Goal: Task Accomplishment & Management: Use online tool/utility

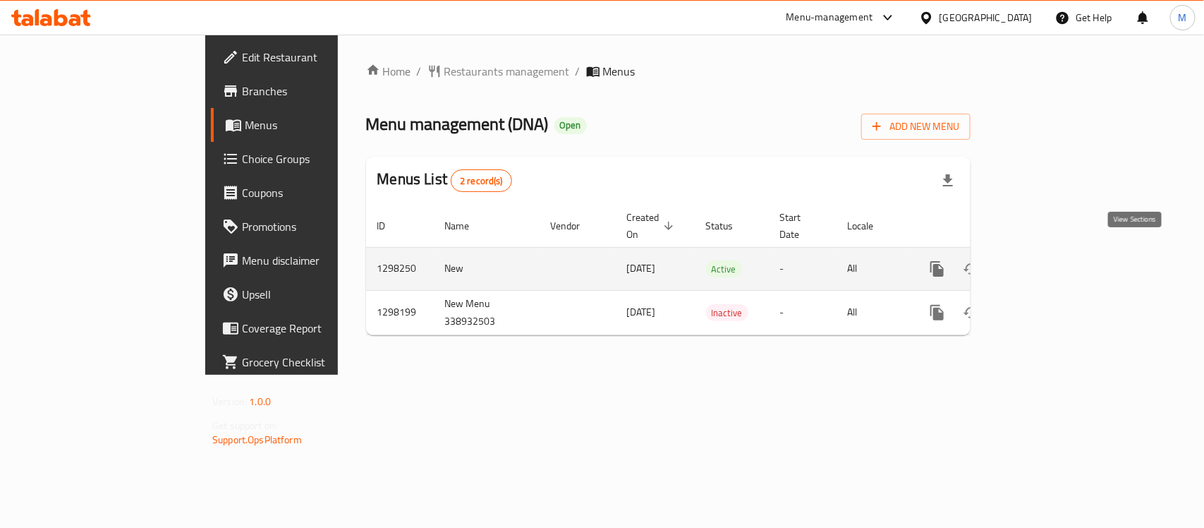
click at [1047, 260] on icon "enhanced table" at bounding box center [1038, 268] width 17 height 17
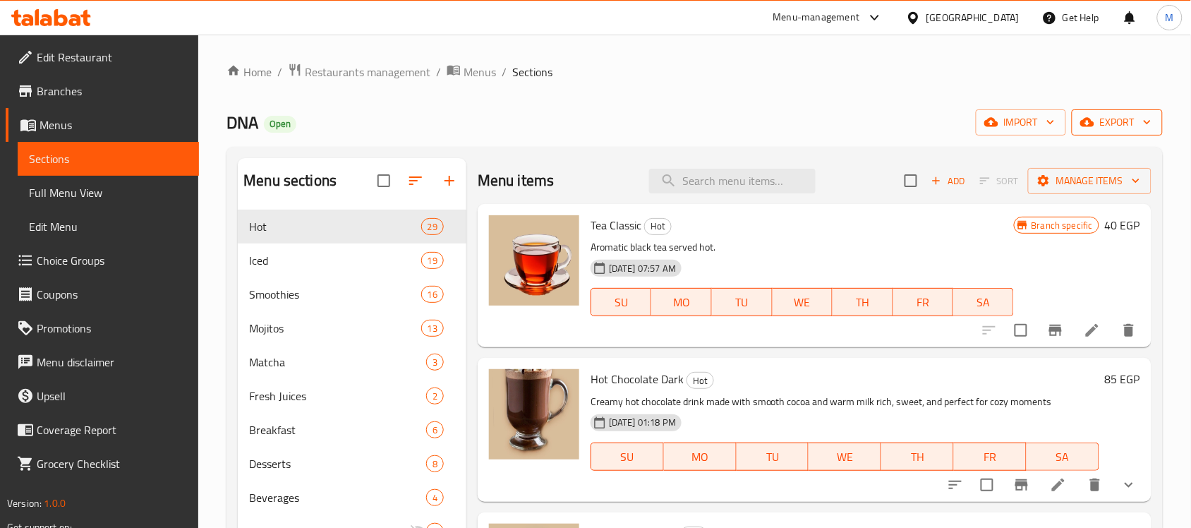
click at [1129, 122] on span "export" at bounding box center [1117, 123] width 68 height 18
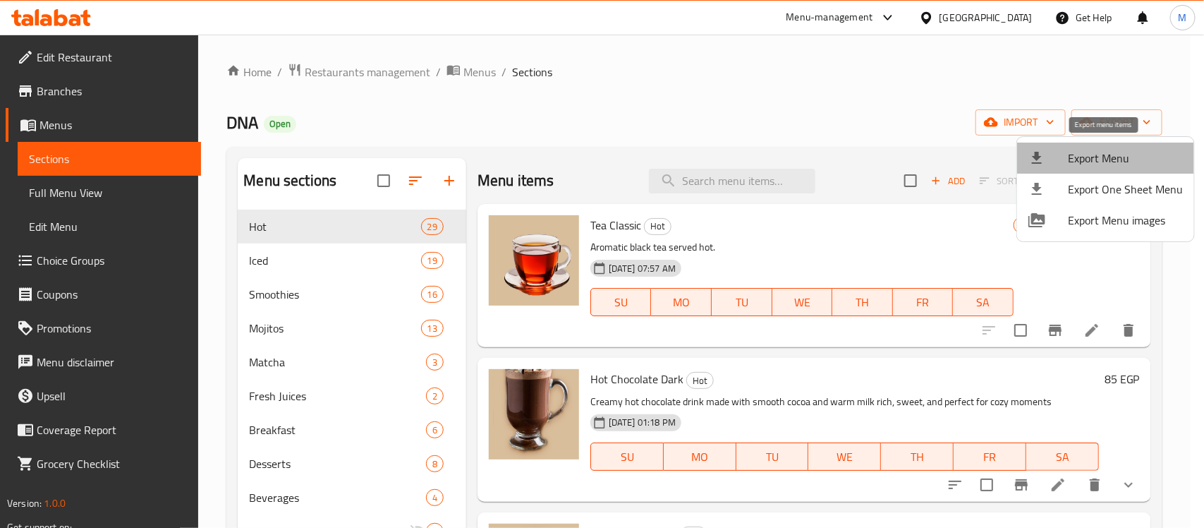
click at [1129, 150] on span "Export Menu" at bounding box center [1125, 158] width 115 height 17
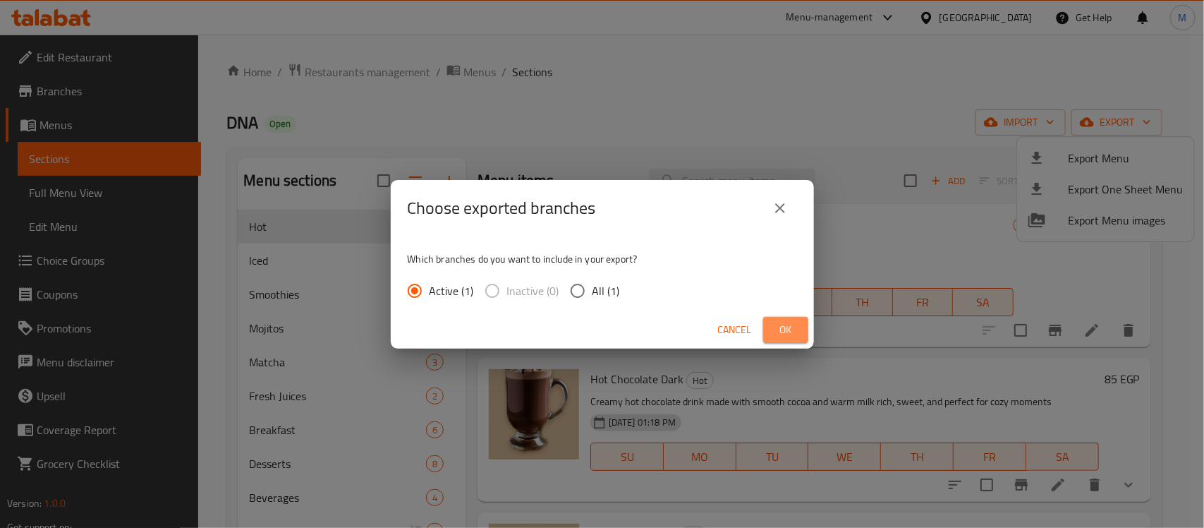
click at [791, 329] on span "Ok" at bounding box center [785, 330] width 23 height 18
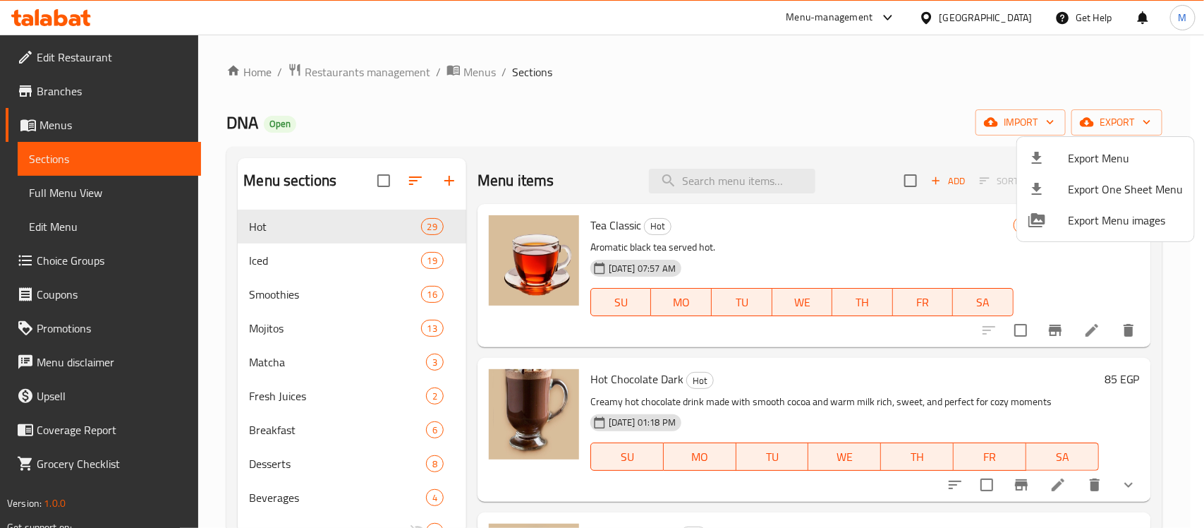
drag, startPoint x: 770, startPoint y: 79, endPoint x: 480, endPoint y: 94, distance: 289.6
click at [769, 79] on div at bounding box center [602, 264] width 1204 height 528
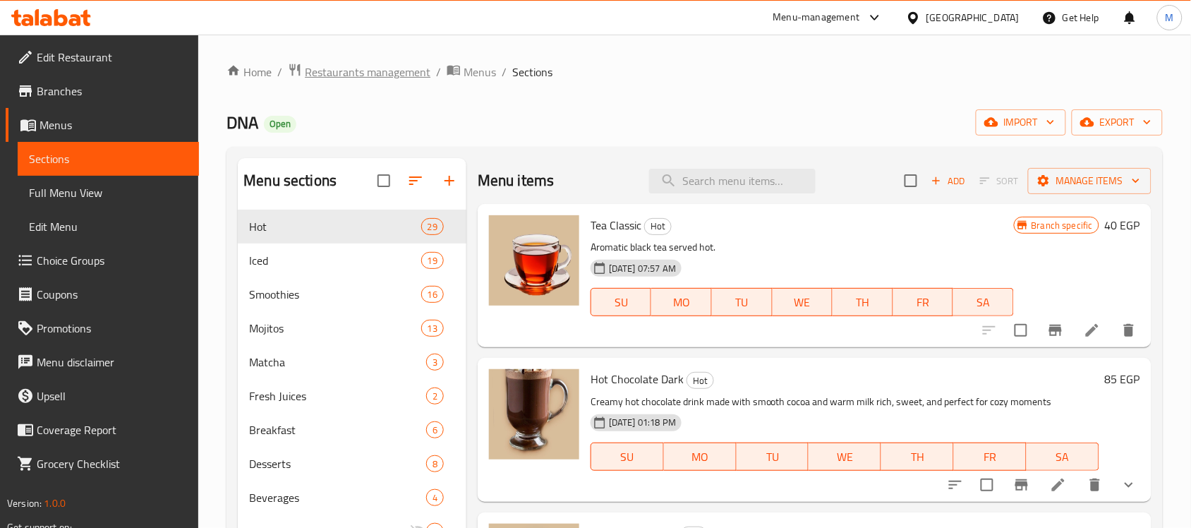
click at [379, 73] on span "Restaurants management" at bounding box center [368, 71] width 126 height 17
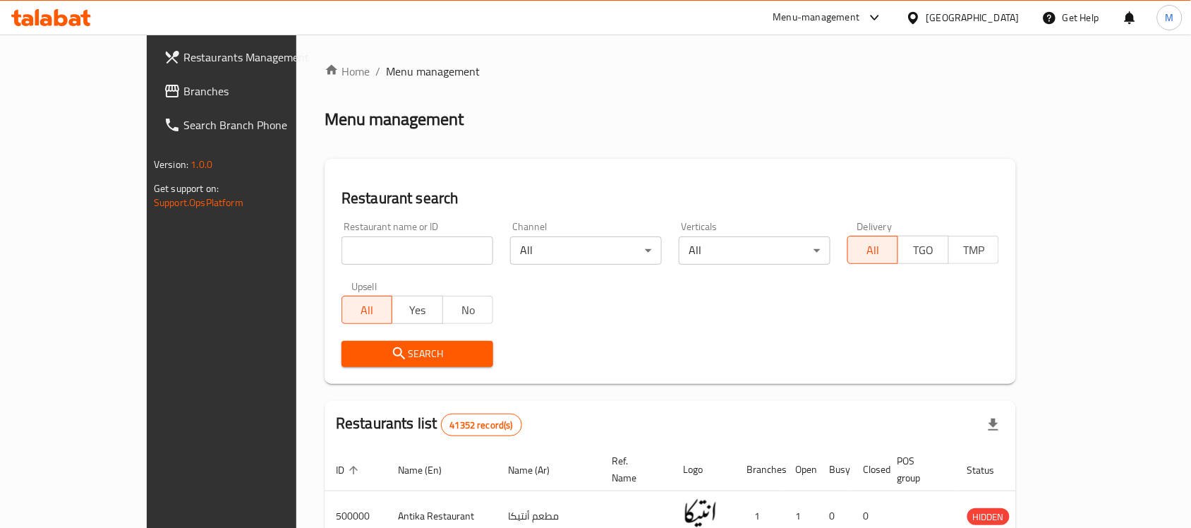
click at [183, 90] on span "Branches" at bounding box center [258, 91] width 151 height 17
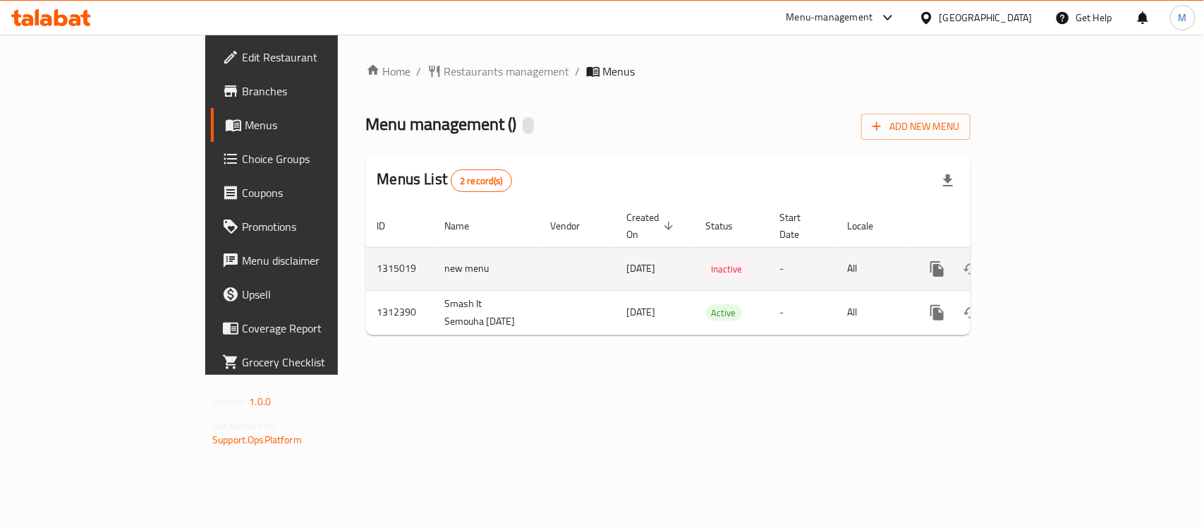
click at [366, 254] on td "1315019" at bounding box center [400, 268] width 68 height 43
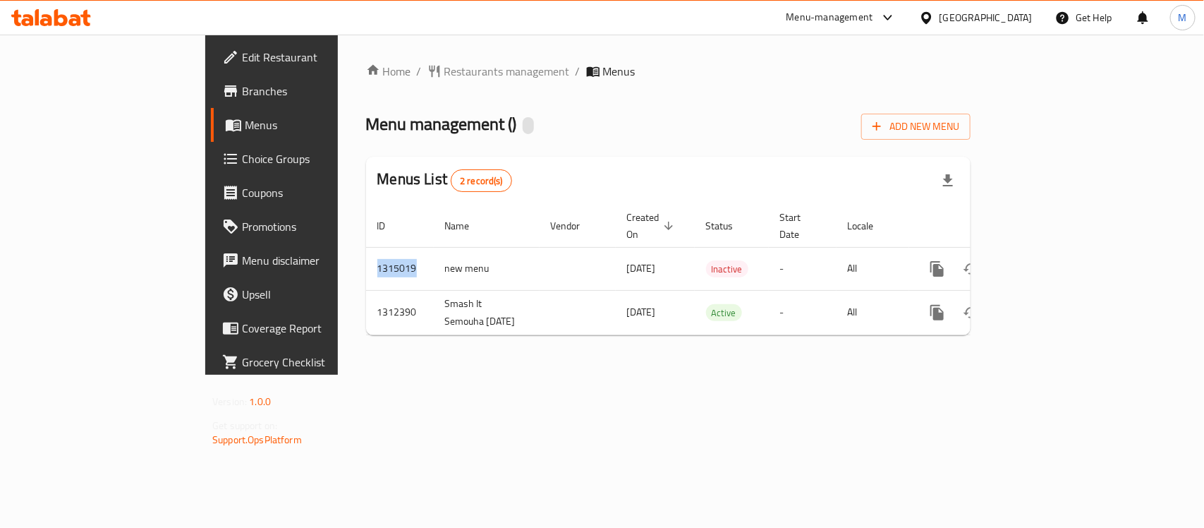
copy td "1315019"
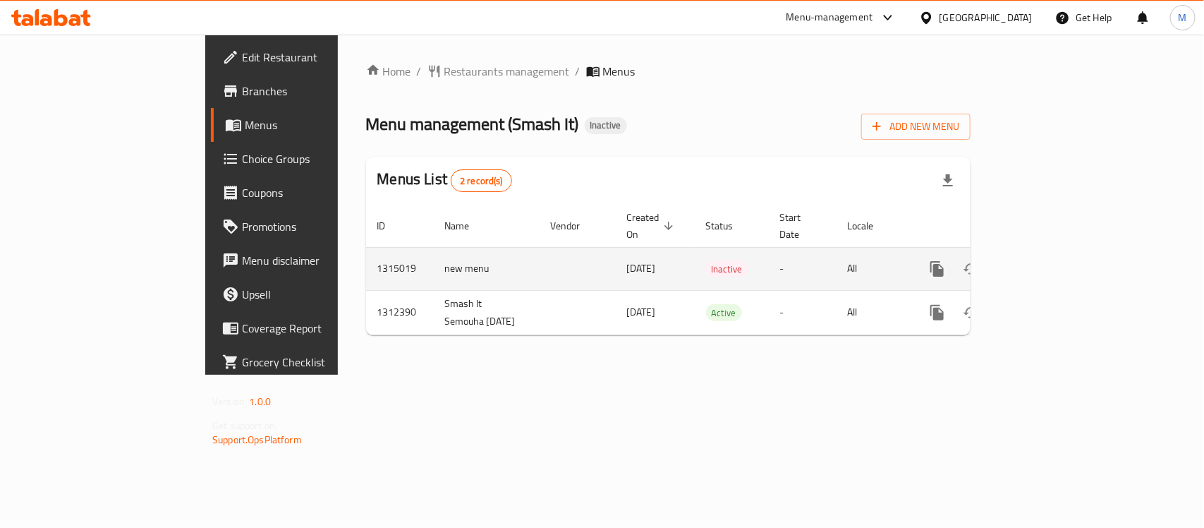
click at [434, 249] on td "new menu" at bounding box center [487, 268] width 106 height 43
click at [616, 255] on td "[DATE]" at bounding box center [655, 268] width 79 height 43
click at [366, 248] on td "1315019" at bounding box center [400, 268] width 68 height 43
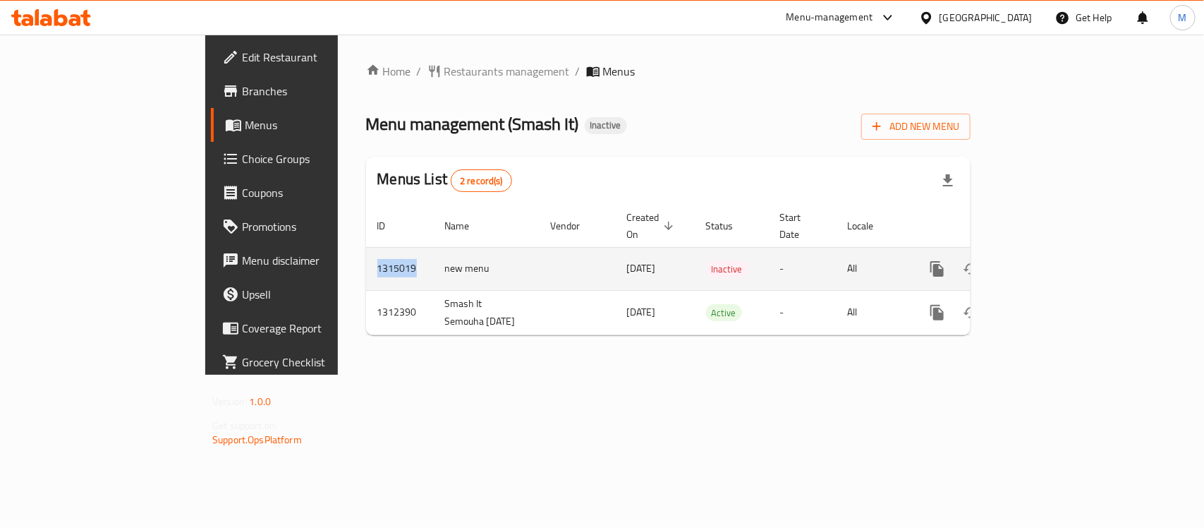
click at [366, 248] on td "1315019" at bounding box center [400, 268] width 68 height 43
copy td "1315019"
click at [1045, 262] on icon "enhanced table" at bounding box center [1039, 268] width 13 height 13
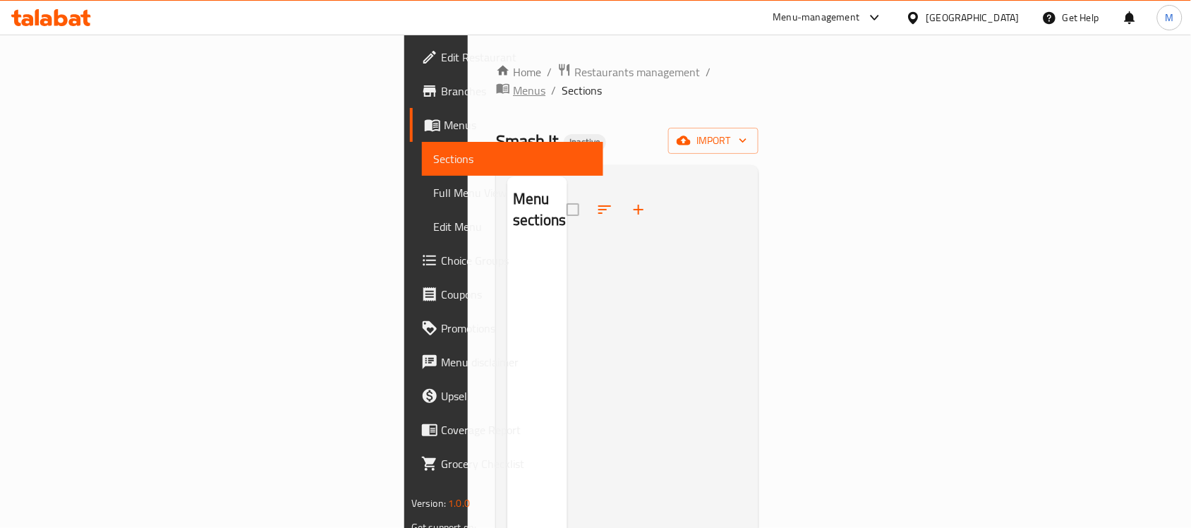
click at [513, 82] on span "Menus" at bounding box center [529, 90] width 32 height 17
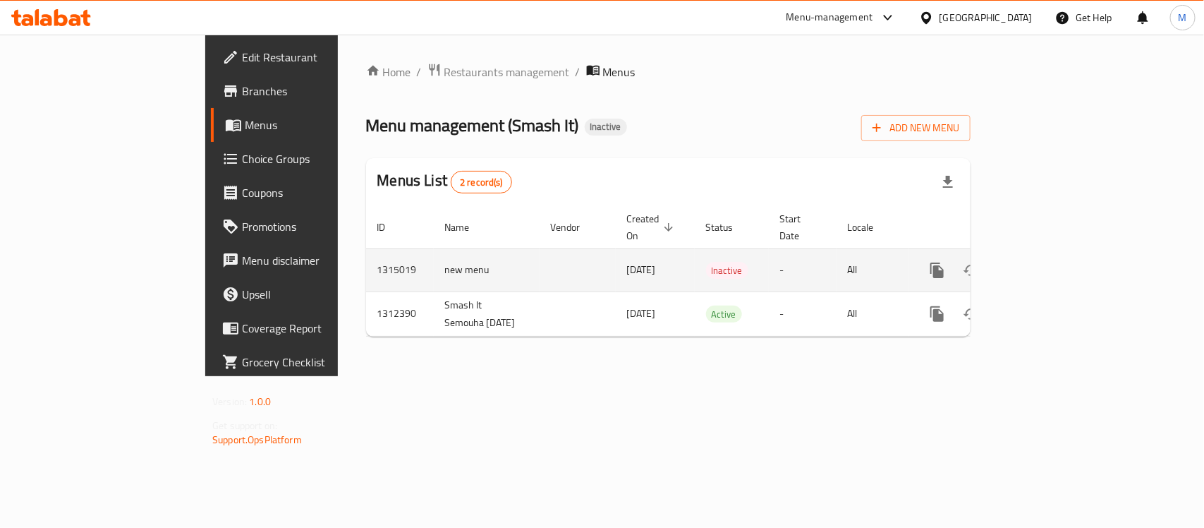
click at [366, 256] on td "1315019" at bounding box center [400, 269] width 68 height 43
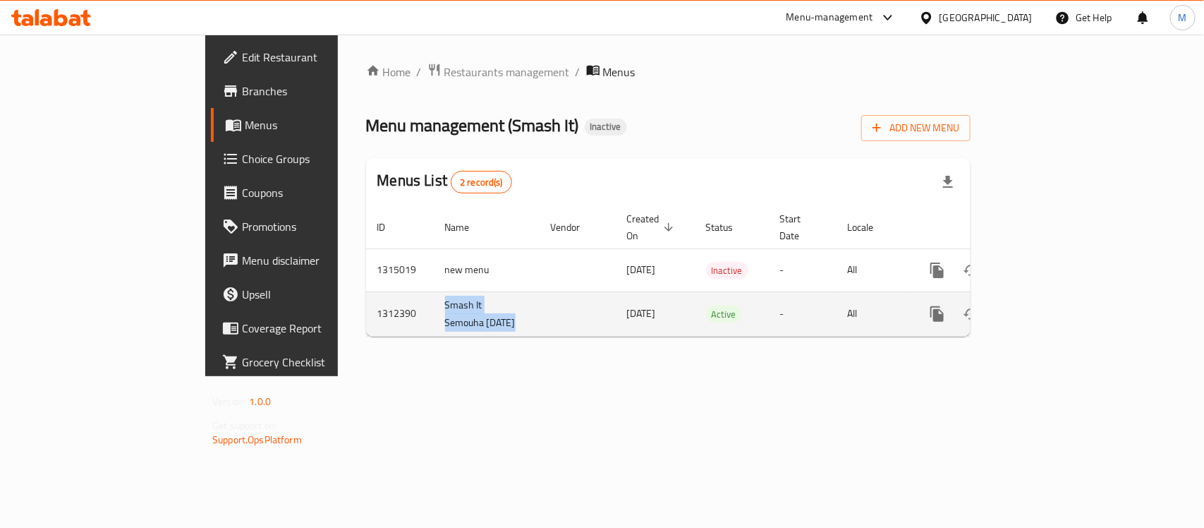
drag, startPoint x: 303, startPoint y: 297, endPoint x: 409, endPoint y: 329, distance: 110.7
click at [409, 329] on tr "1312390 Smash It Semouha 9/16/2025 16/09/2025 Active - All" at bounding box center [716, 313] width 701 height 44
click at [540, 329] on td "enhanced table" at bounding box center [578, 313] width 76 height 44
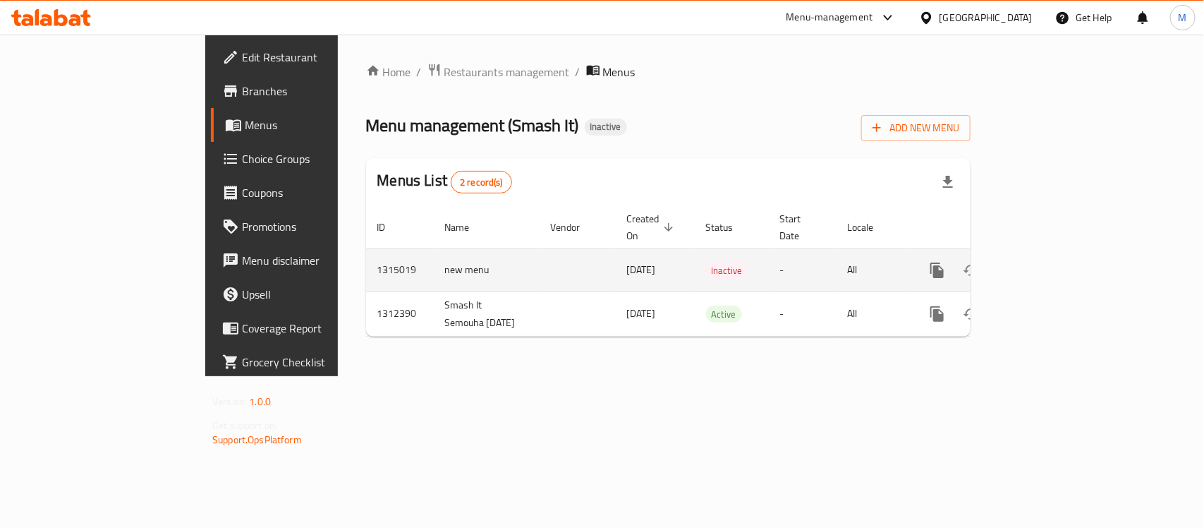
click at [1056, 253] on link "enhanced table" at bounding box center [1039, 270] width 34 height 34
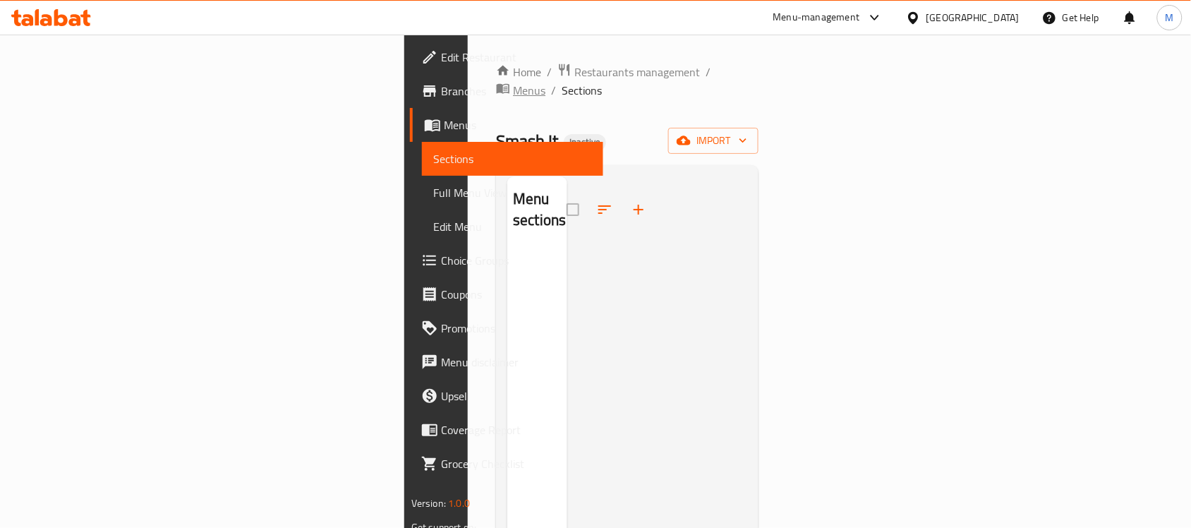
click at [513, 82] on span "Menus" at bounding box center [529, 90] width 32 height 17
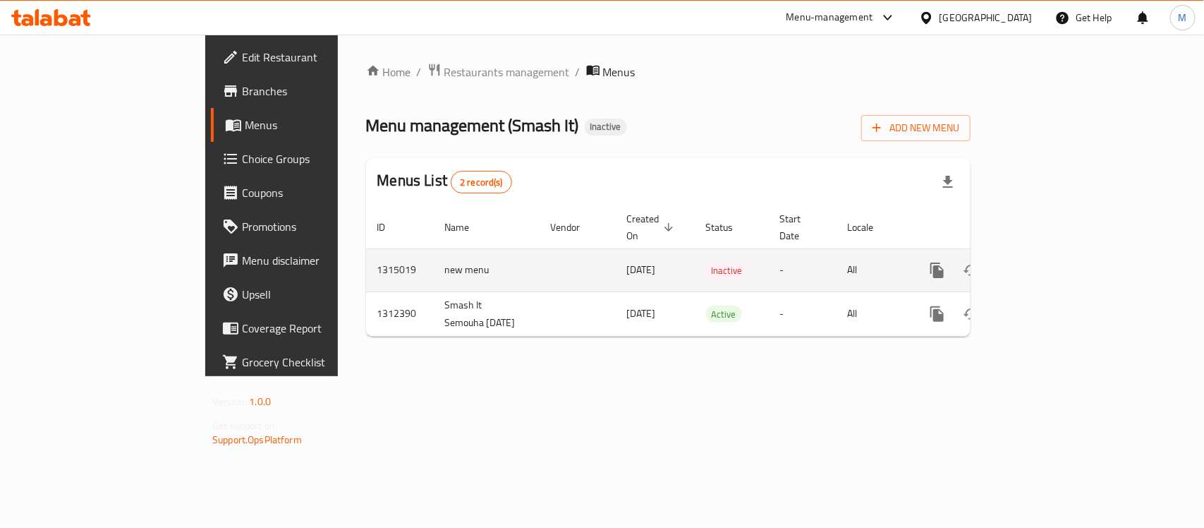
click at [366, 251] on td "1315019" at bounding box center [400, 269] width 68 height 43
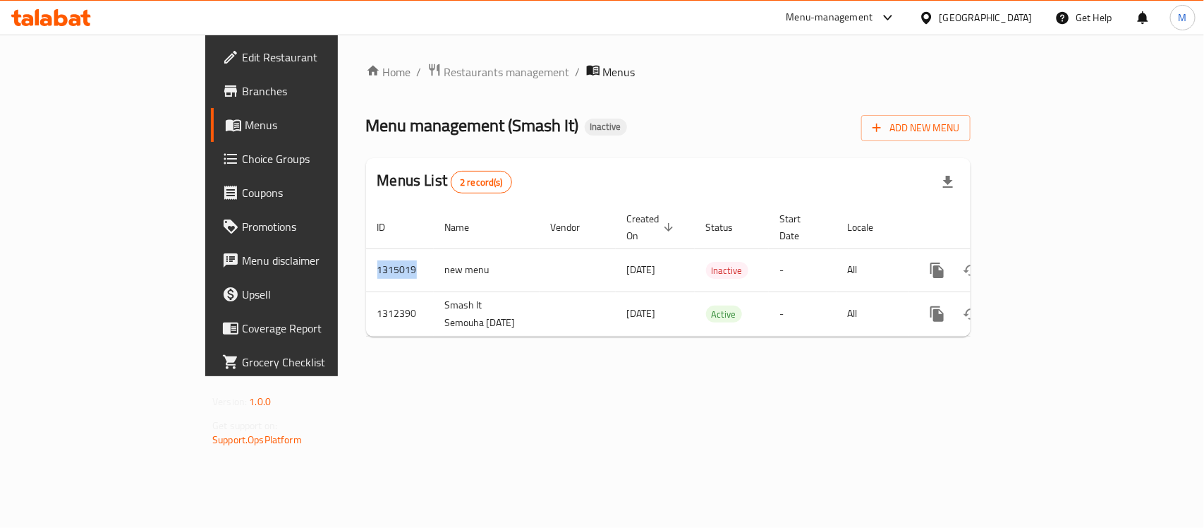
copy td "1315019"
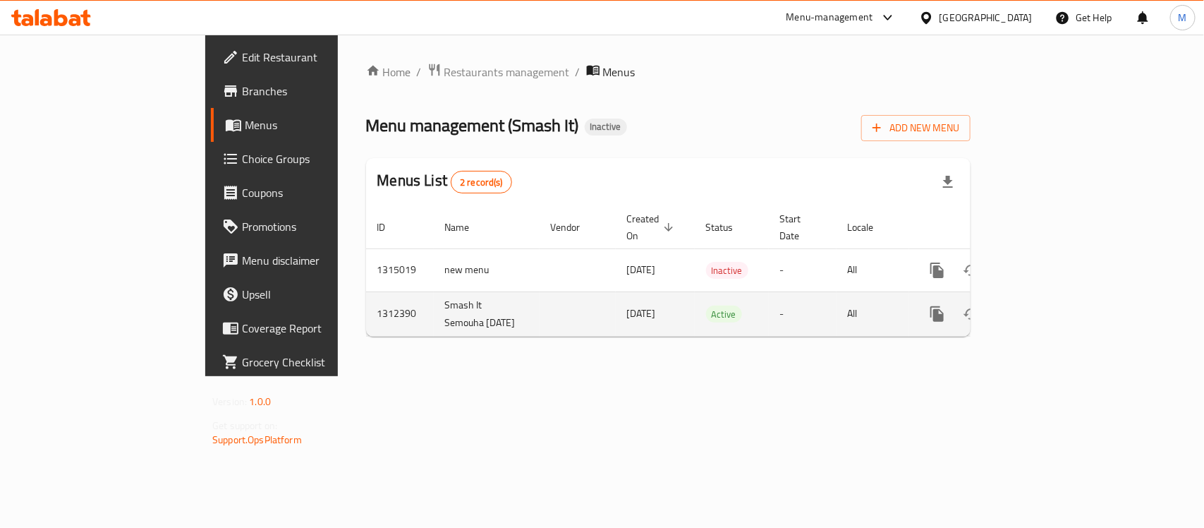
click at [366, 309] on td "1312390" at bounding box center [400, 313] width 68 height 44
copy td "1312390"
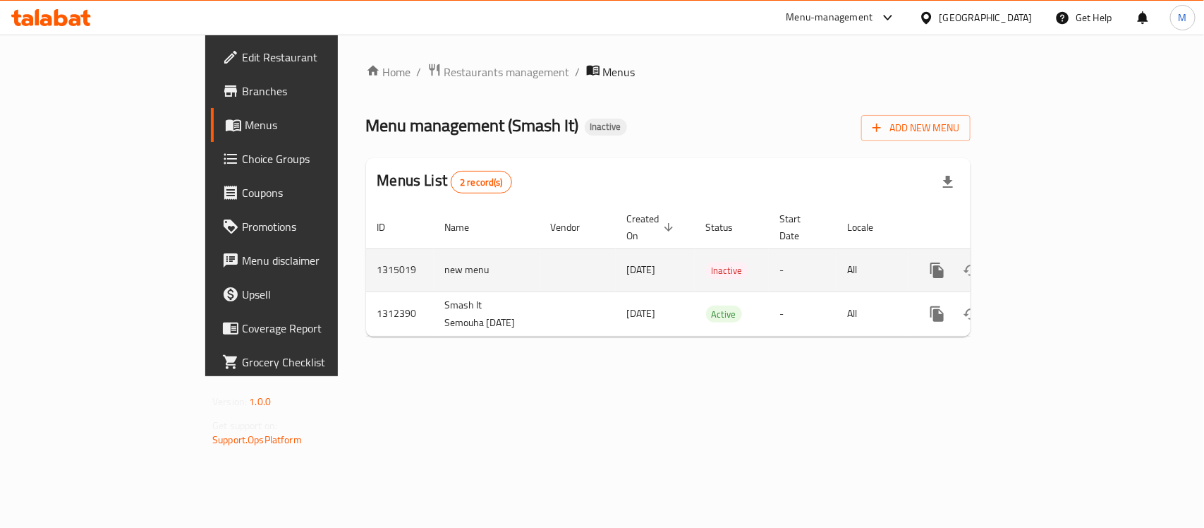
click at [366, 259] on td "1315019" at bounding box center [400, 269] width 68 height 43
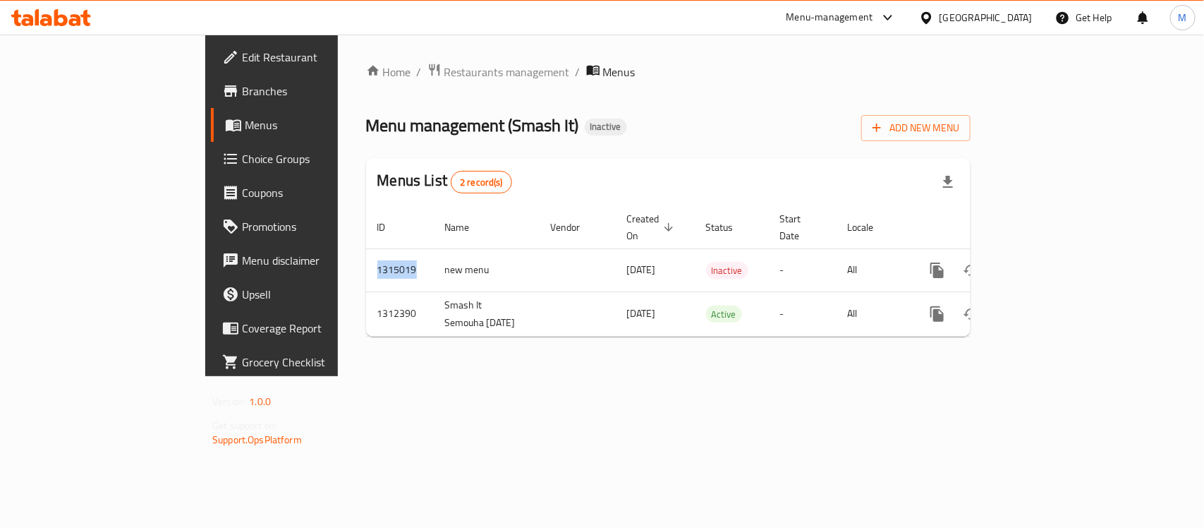
copy td "1315019"
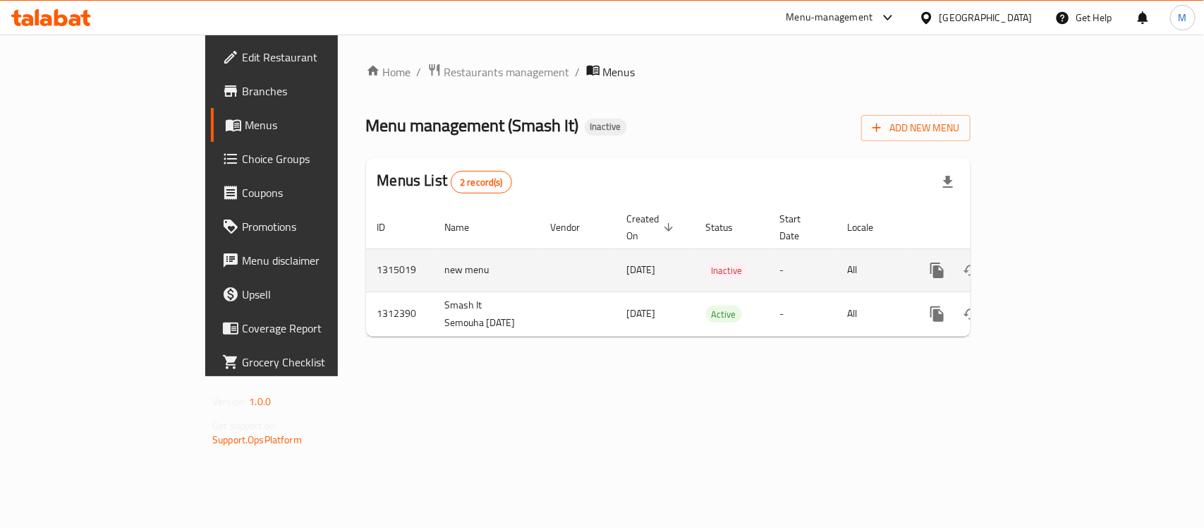
click at [540, 258] on td "enhanced table" at bounding box center [578, 269] width 76 height 43
drag, startPoint x: 562, startPoint y: 251, endPoint x: 580, endPoint y: 250, distance: 18.4
click at [580, 250] on tr "1315019 new menu 29/09/2025 Inactive - All" at bounding box center [716, 269] width 701 height 43
click at [616, 250] on td "29/09/2025" at bounding box center [655, 269] width 79 height 43
click at [366, 255] on td "1315019" at bounding box center [400, 269] width 68 height 43
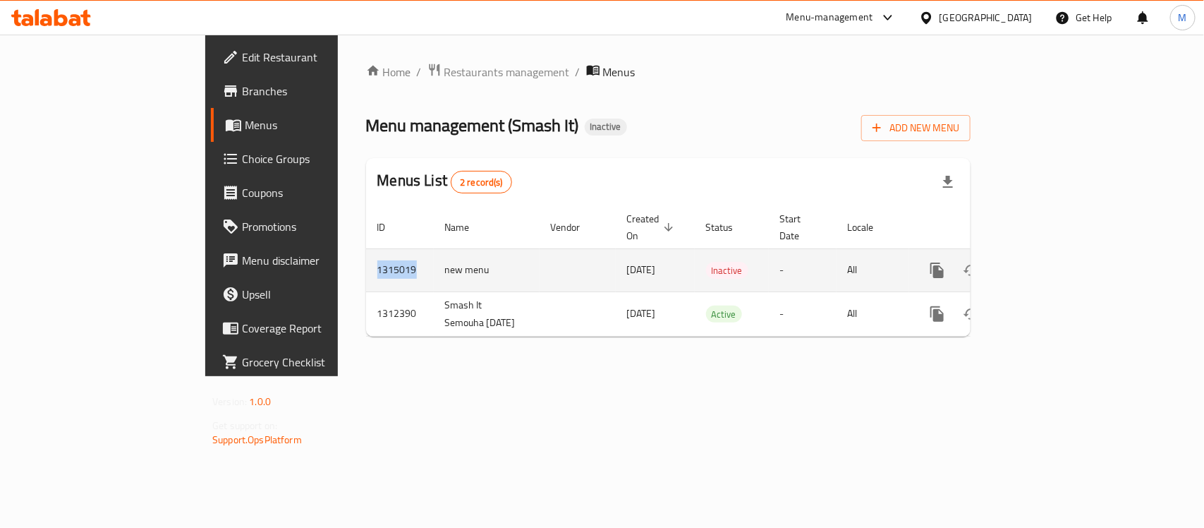
click at [366, 255] on td "1315019" at bounding box center [400, 269] width 68 height 43
copy td "1315019"
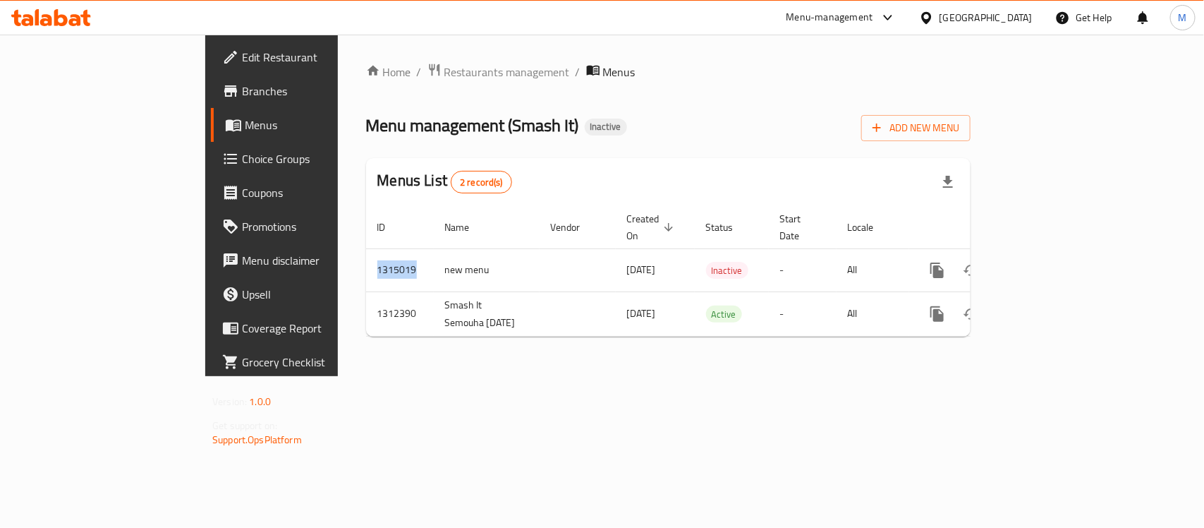
click at [242, 93] on span "Branches" at bounding box center [318, 91] width 153 height 17
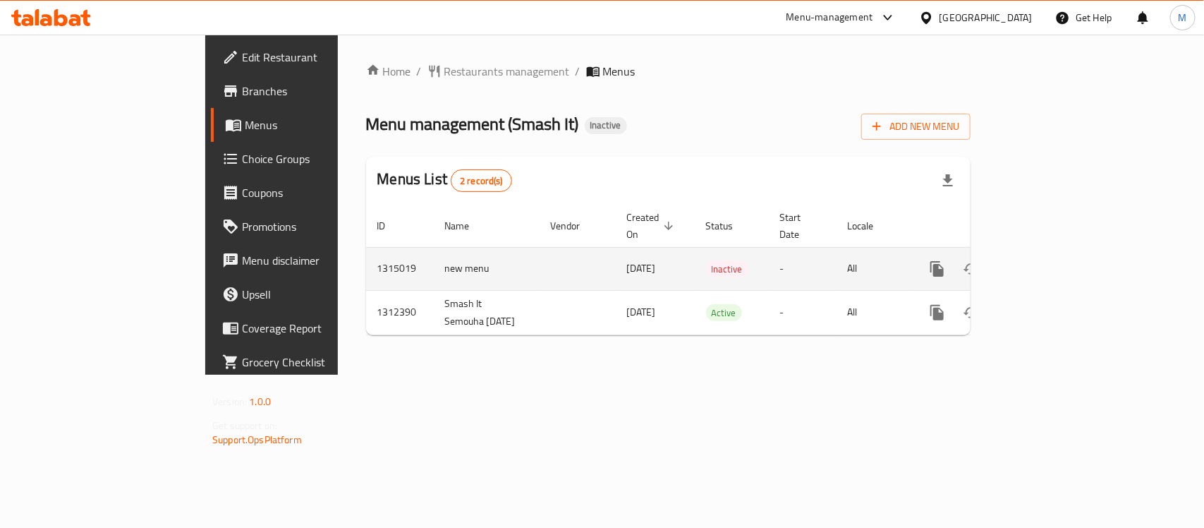
click at [366, 248] on td "1315019" at bounding box center [400, 268] width 68 height 43
copy td "1315019"
click at [1047, 260] on icon "enhanced table" at bounding box center [1038, 268] width 17 height 17
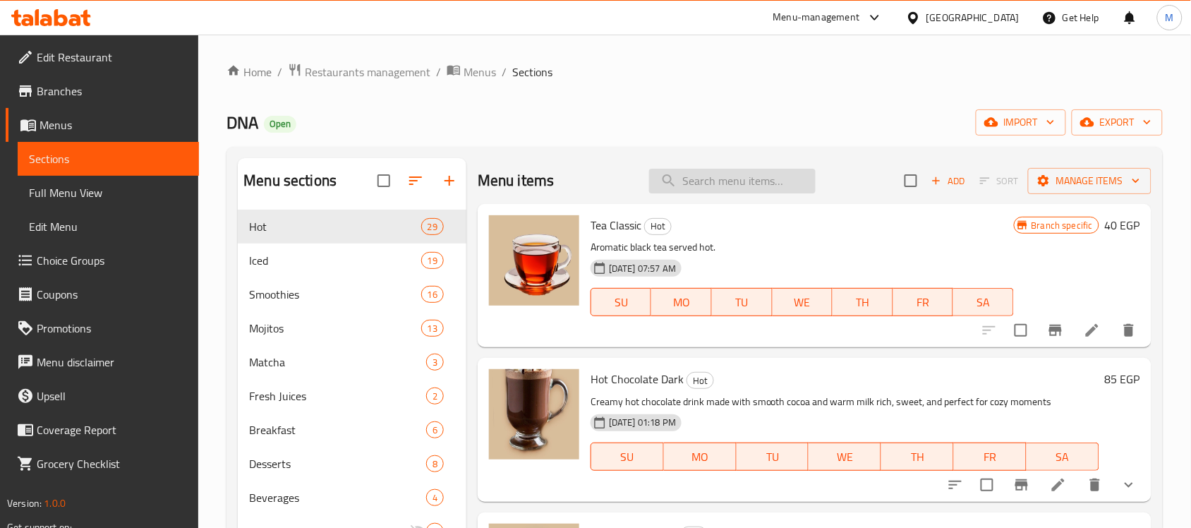
click at [792, 180] on input "search" at bounding box center [732, 181] width 166 height 25
paste input "Hot Cider"
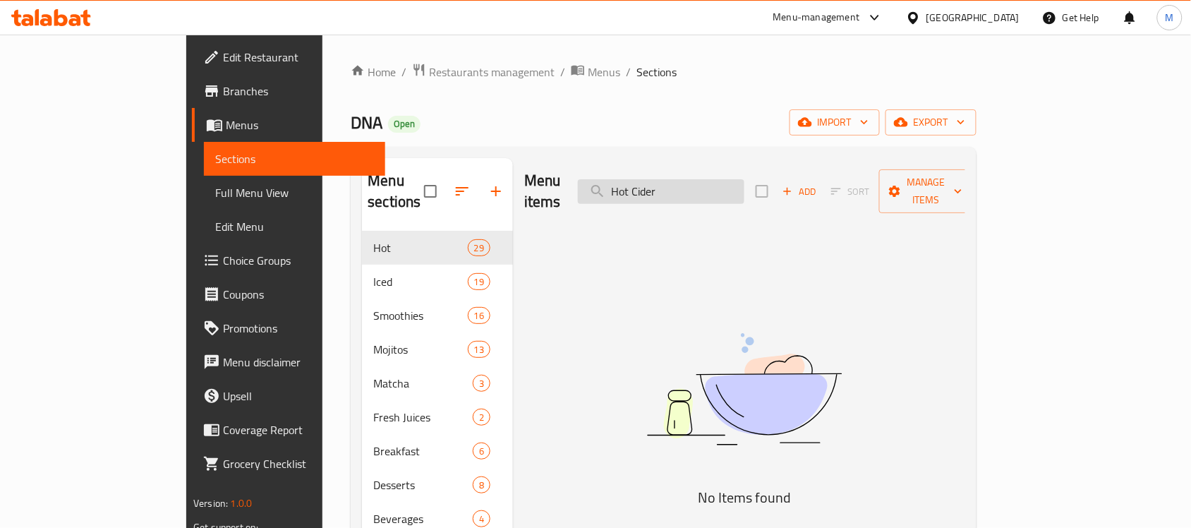
click at [731, 183] on input "Hot Cider" at bounding box center [661, 191] width 166 height 25
paste input "azelnut Latte"
click at [731, 183] on input "Hot Cider" at bounding box center [661, 191] width 166 height 25
click at [759, 196] on div "Menu items Hazelnut Latte Add Sort Manage items" at bounding box center [744, 191] width 441 height 67
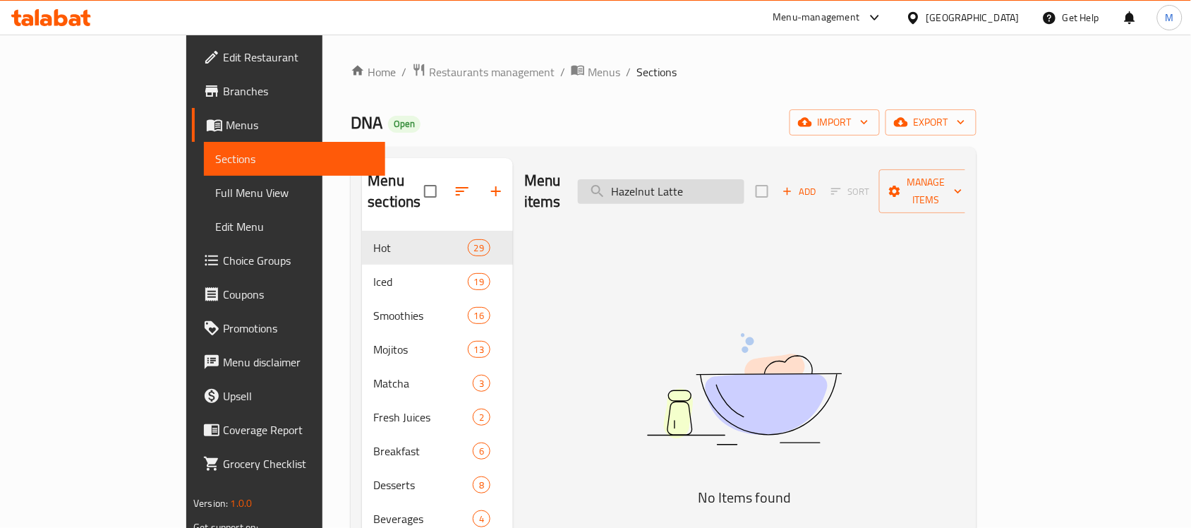
click at [758, 195] on div "Menu items Hazelnut Latte Add Sort Manage items" at bounding box center [744, 191] width 441 height 67
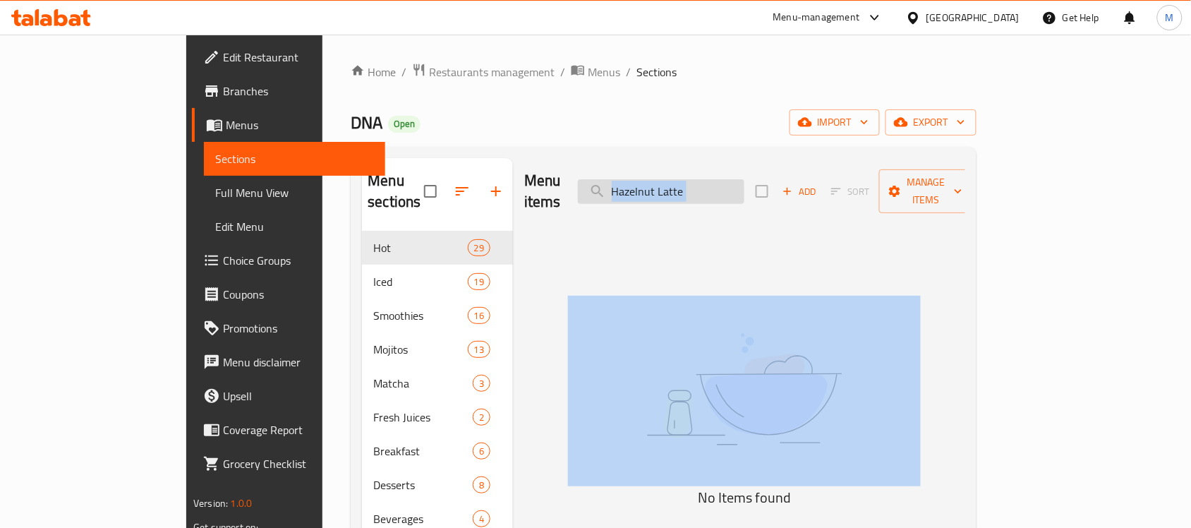
click at [744, 179] on input "Hazelnut Latte" at bounding box center [661, 191] width 166 height 25
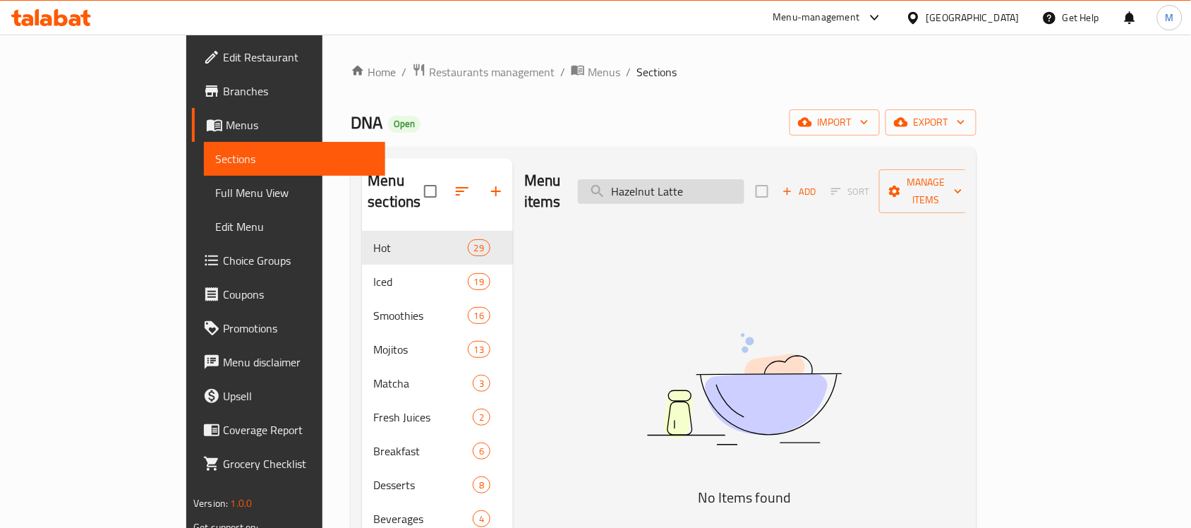
click at [744, 179] on input "Hazelnut Latte" at bounding box center [661, 191] width 166 height 25
paste input "Vanilla"
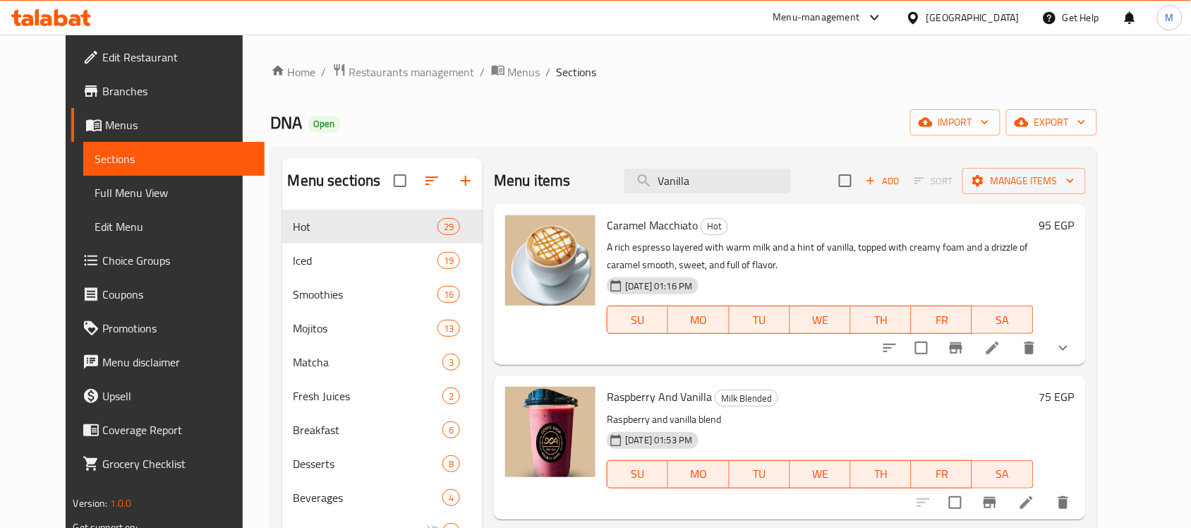
type input "Vanilla"
click at [404, 78] on span "Restaurants management" at bounding box center [412, 71] width 126 height 17
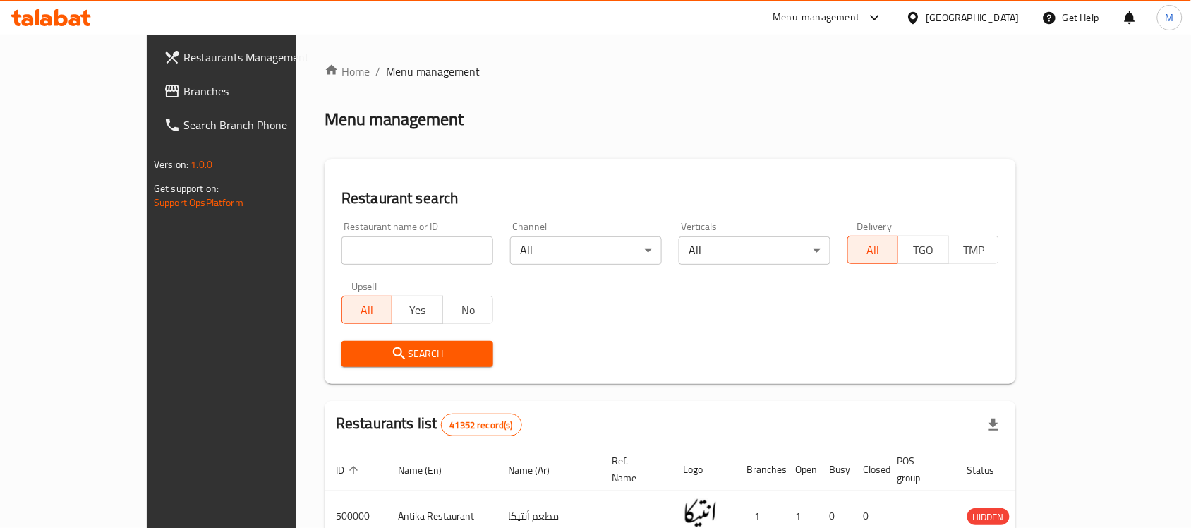
click at [183, 99] on span "Branches" at bounding box center [258, 91] width 151 height 17
